Goal: Navigation & Orientation: Find specific page/section

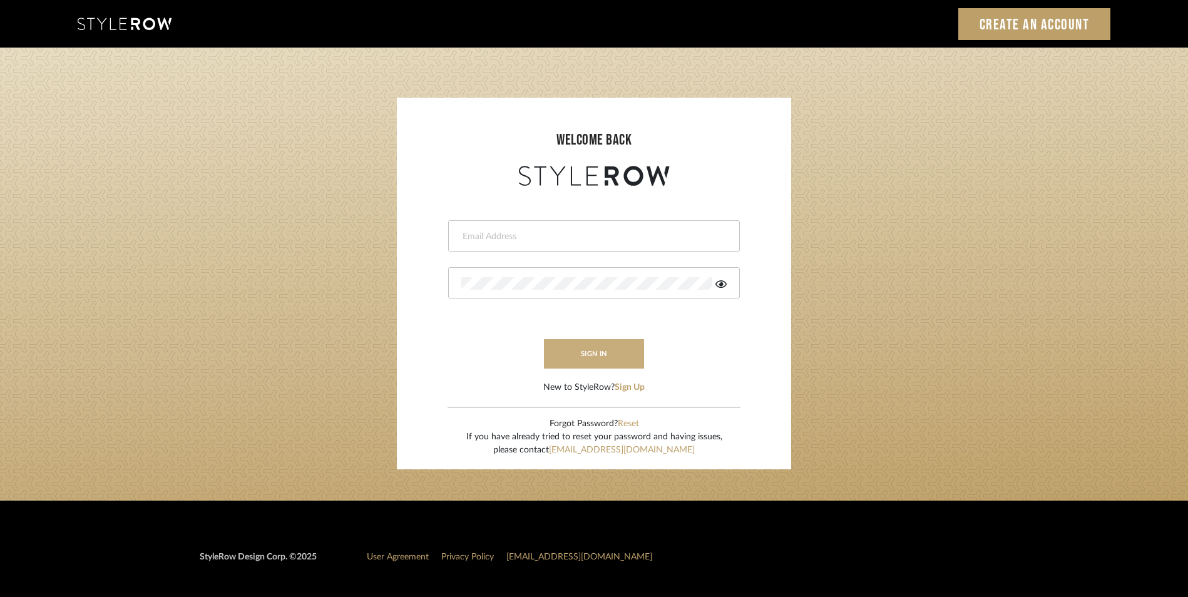
type input "[EMAIL_ADDRESS][DOMAIN_NAME]"
click at [610, 352] on button "sign in" at bounding box center [594, 353] width 100 height 29
click at [589, 355] on button "sign in" at bounding box center [594, 353] width 100 height 29
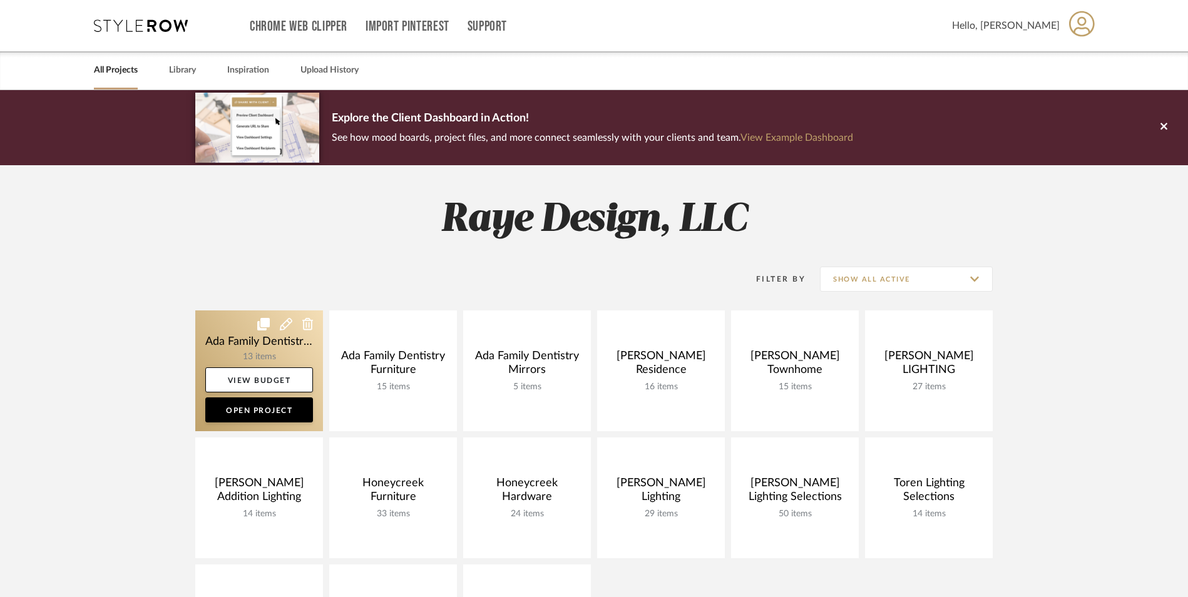
click at [229, 336] on link at bounding box center [259, 371] width 128 height 121
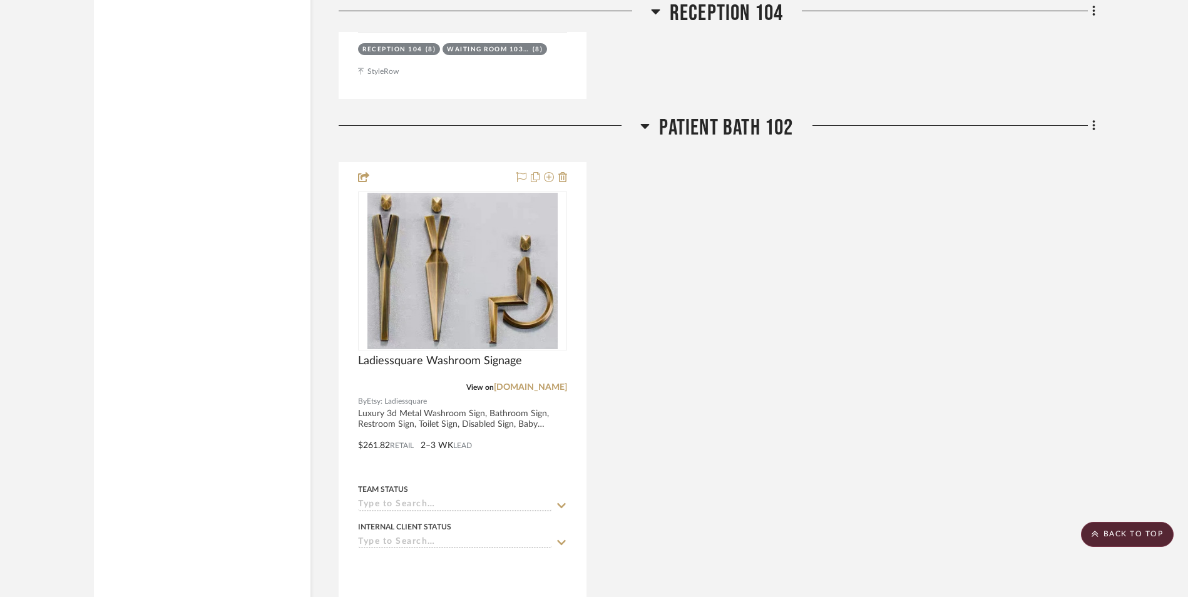
scroll to position [2004, 0]
